Goal: Find specific page/section: Find specific page/section

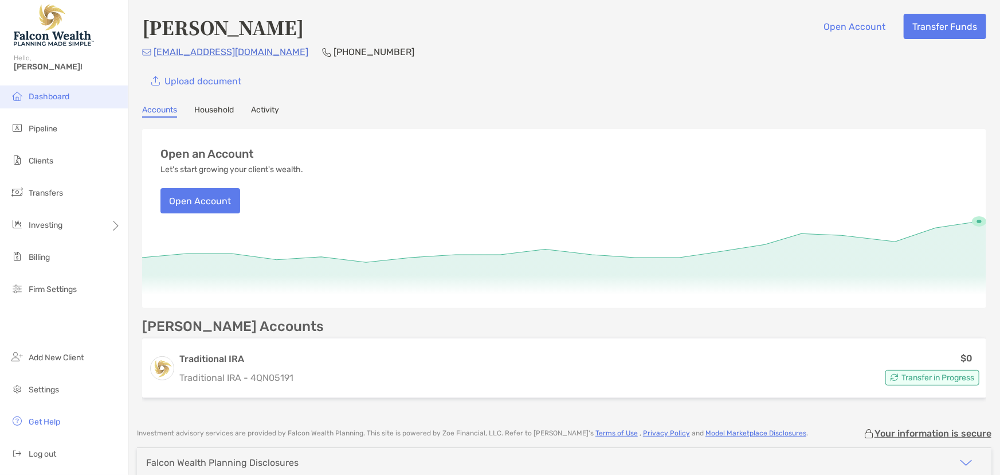
click at [36, 95] on span "Dashboard" at bounding box center [49, 97] width 41 height 10
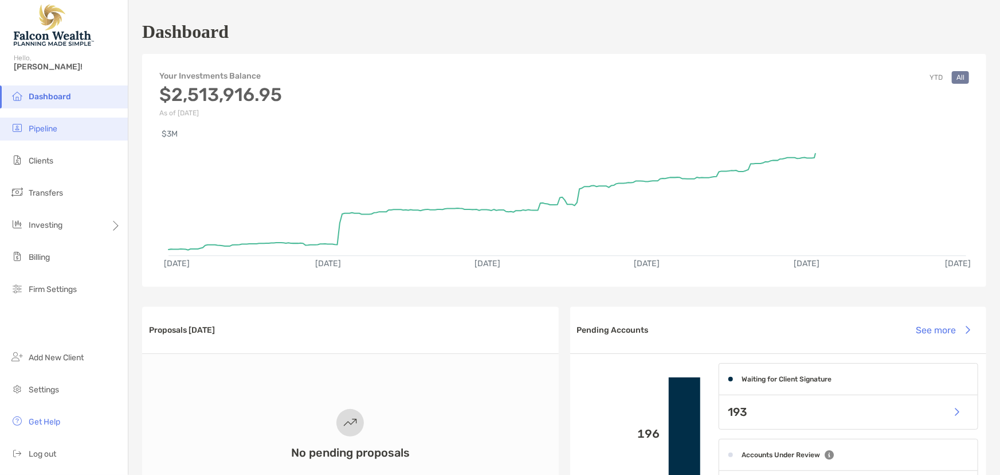
click at [43, 125] on span "Pipeline" at bounding box center [43, 129] width 29 height 10
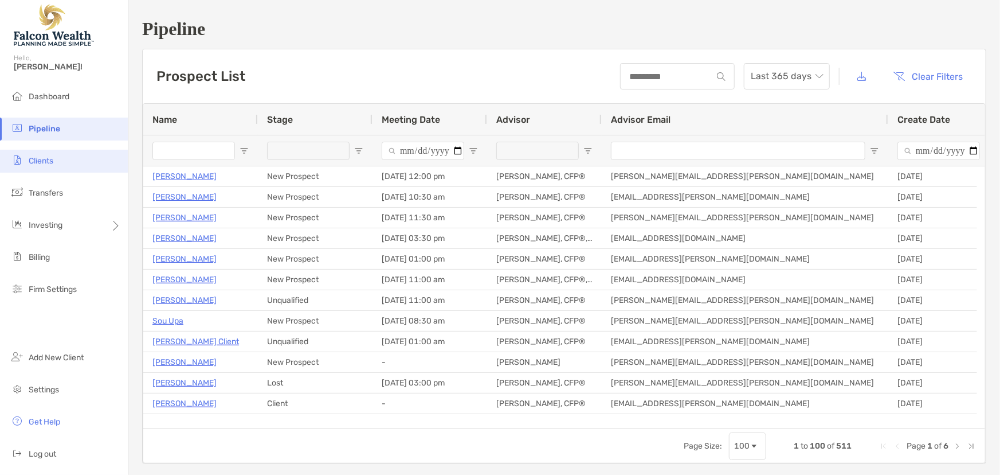
click at [36, 158] on span "Clients" at bounding box center [41, 161] width 25 height 10
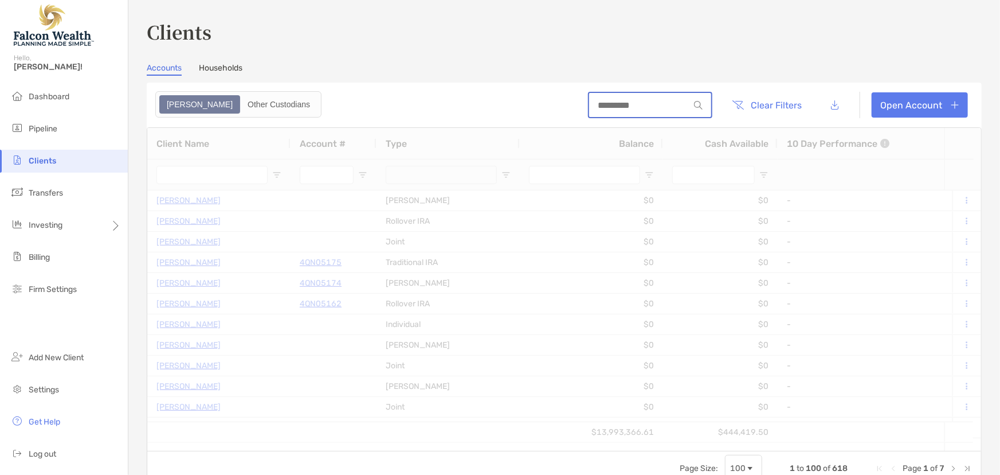
click at [617, 108] on input at bounding box center [639, 105] width 100 height 10
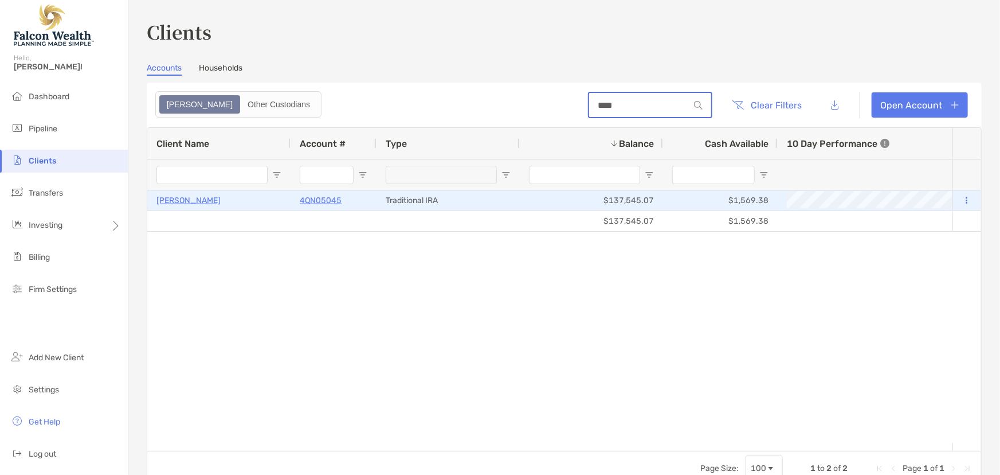
type input "****"
click at [327, 198] on p "4QN05045" at bounding box center [321, 200] width 42 height 14
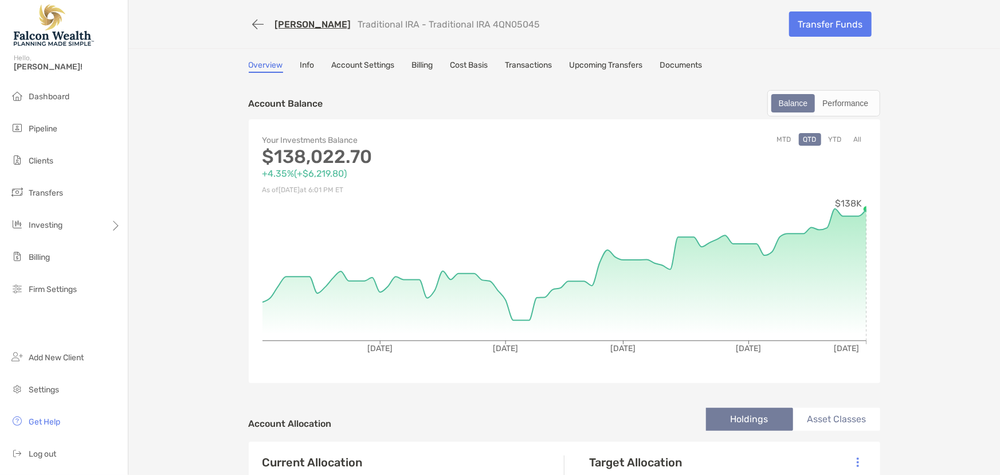
click at [831, 137] on button "YTD" at bounding box center [835, 139] width 22 height 13
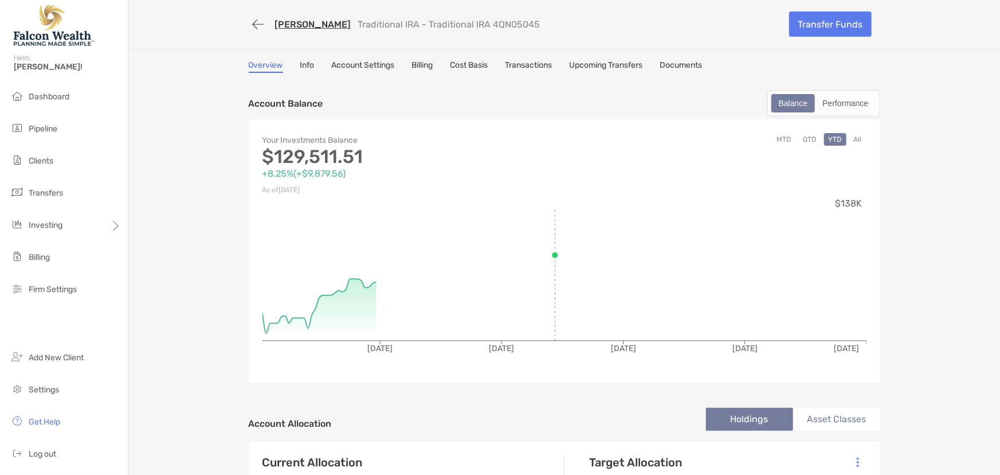
click at [854, 138] on button "All" at bounding box center [858, 139] width 17 height 13
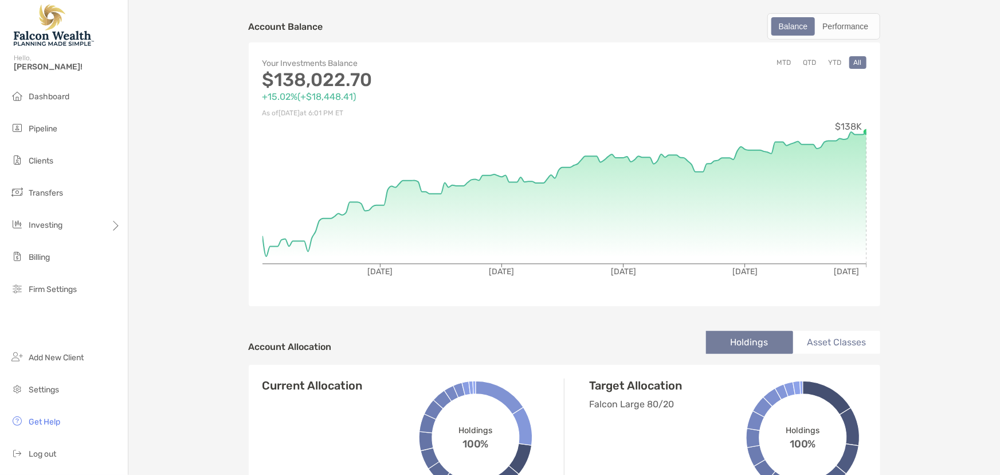
scroll to position [104, 0]
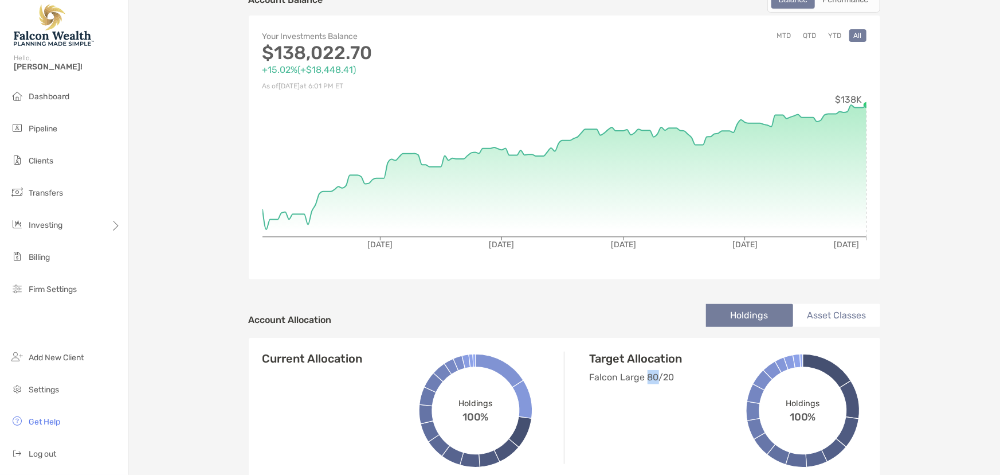
drag, startPoint x: 645, startPoint y: 372, endPoint x: 653, endPoint y: 373, distance: 8.7
click at [653, 373] on p "Falcon Large 80/20" at bounding box center [679, 377] width 178 height 14
drag, startPoint x: 660, startPoint y: 373, endPoint x: 676, endPoint y: 375, distance: 16.7
click at [676, 375] on p "Falcon Large 80/20" at bounding box center [679, 377] width 178 height 14
click at [662, 375] on p "Falcon Large 80/20" at bounding box center [679, 377] width 178 height 14
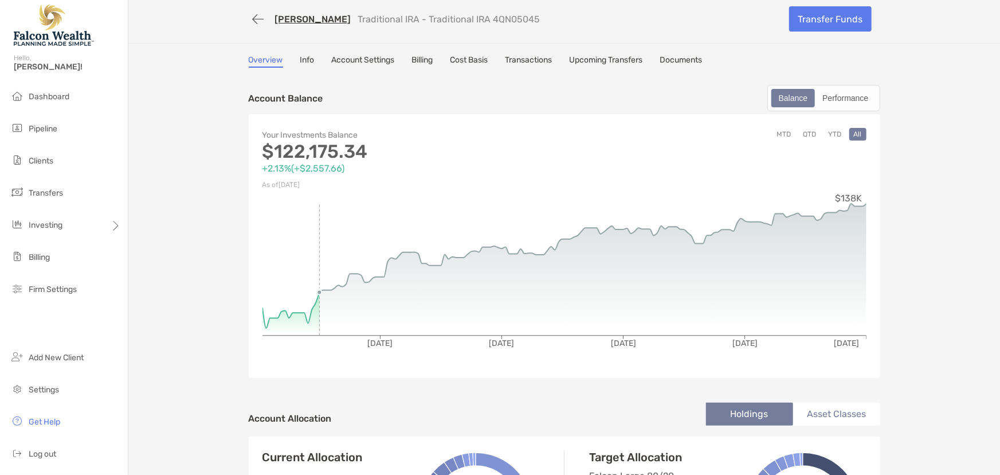
scroll to position [0, 0]
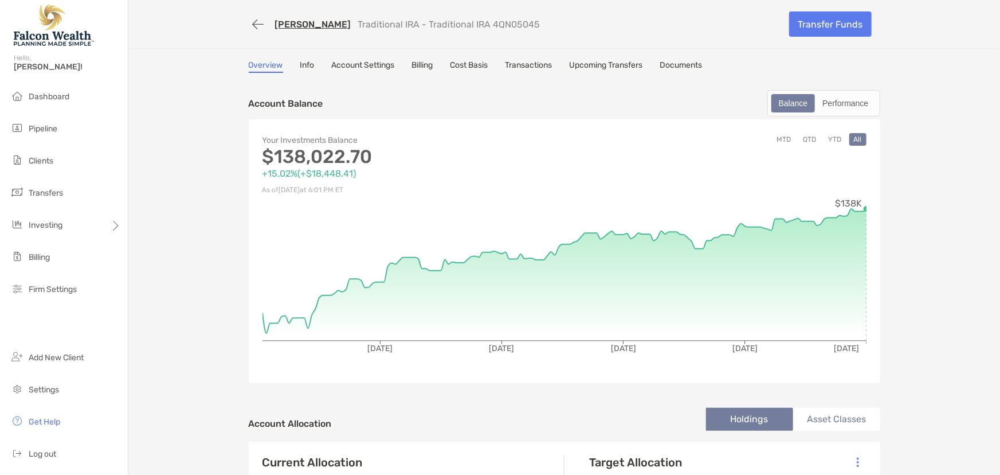
click at [650, 31] on div "[PERSON_NAME] Traditional IRA - Traditional IRA 4QN05045" at bounding box center [515, 24] width 532 height 21
